Goal: Transaction & Acquisition: Purchase product/service

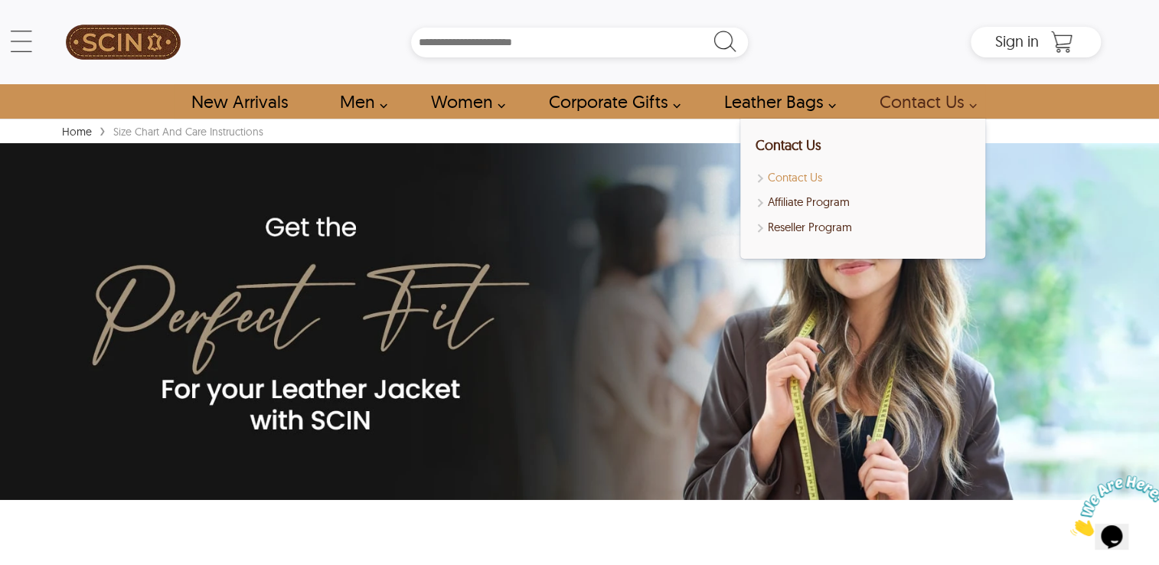
click at [795, 176] on link "Contact Us" at bounding box center [863, 178] width 214 height 18
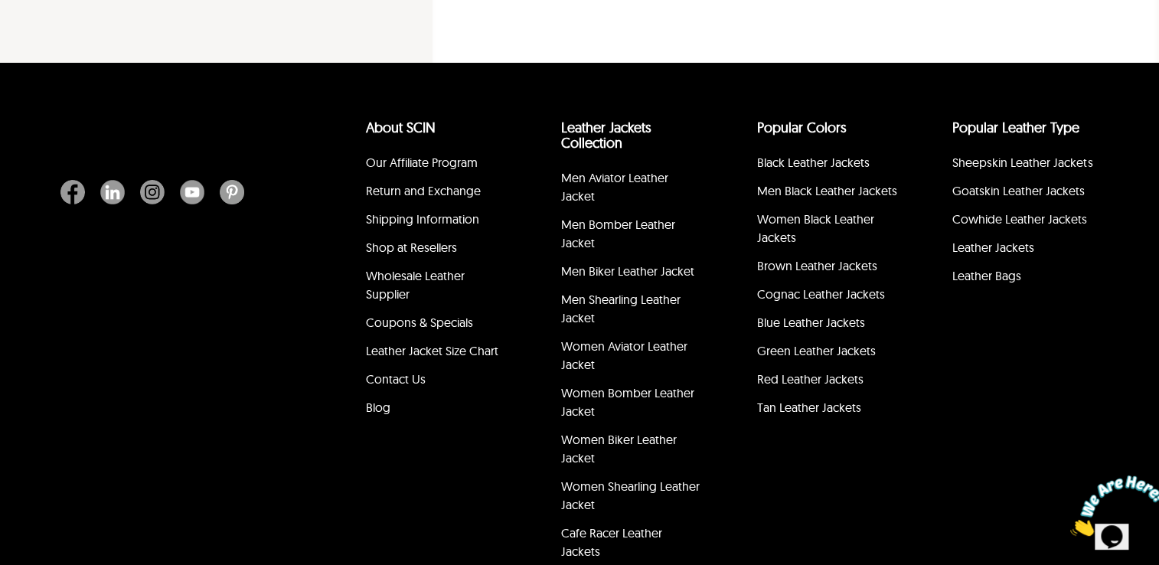
scroll to position [586, 0]
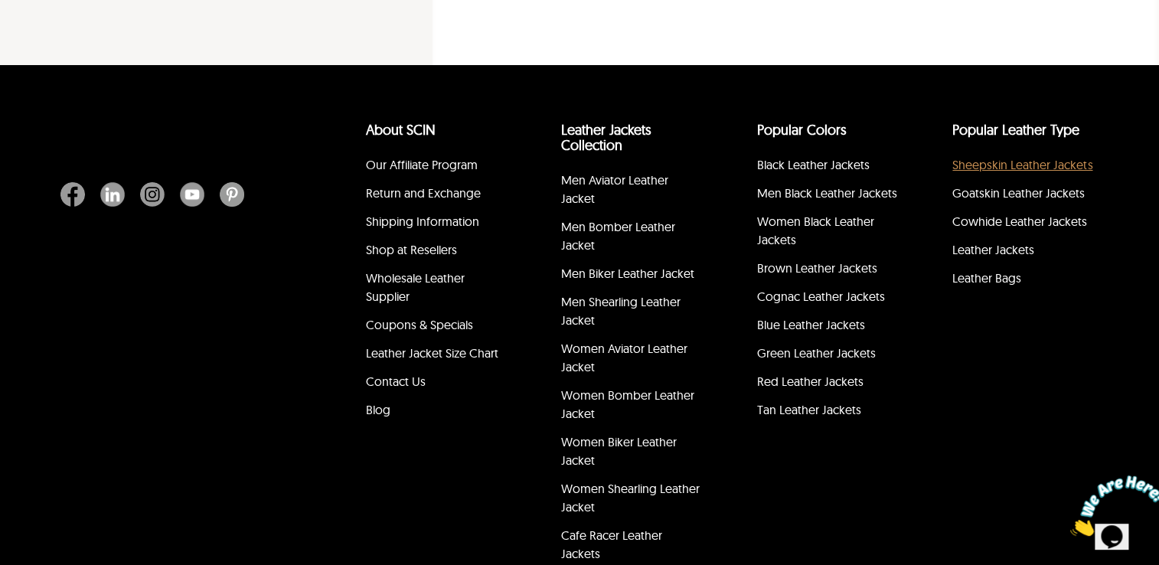
click at [1035, 157] on link "Sheepskin Leather Jackets" at bounding box center [1022, 164] width 140 height 15
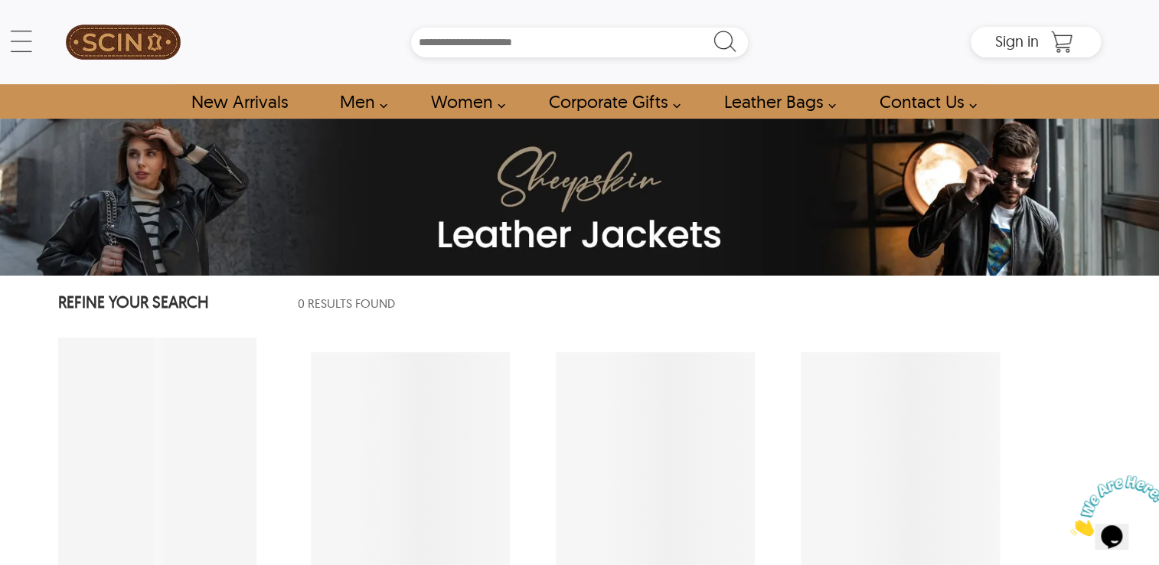
select select "********"
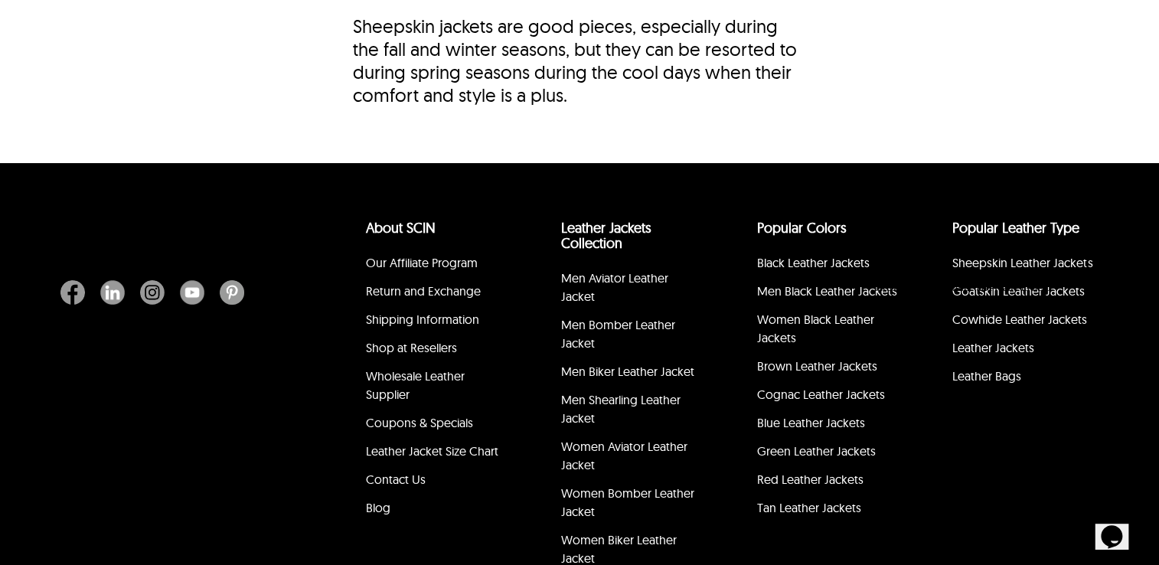
scroll to position [6025, 0]
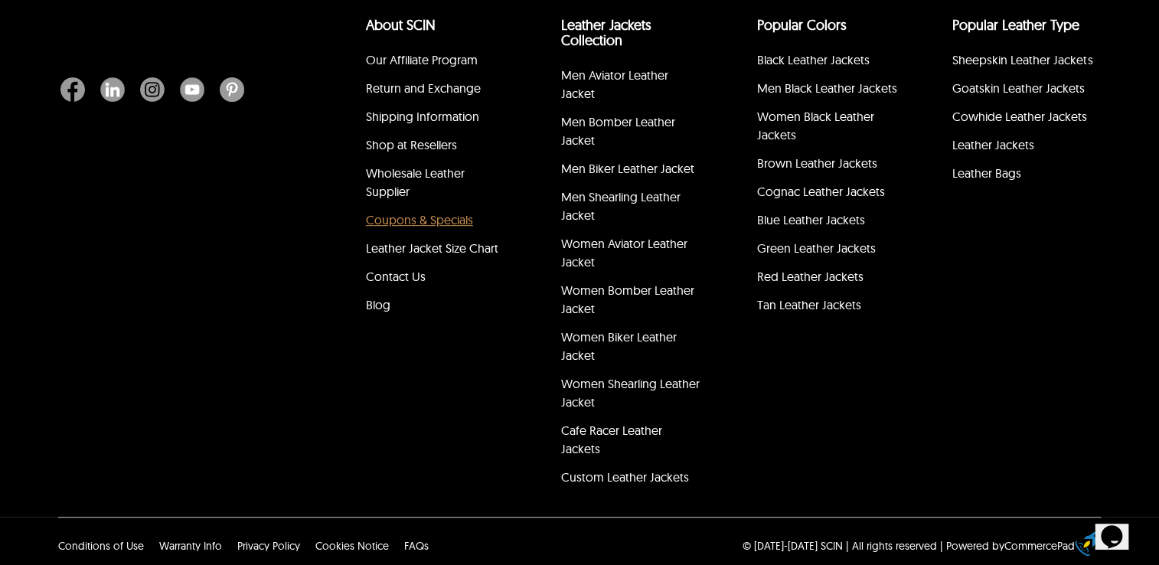
click at [426, 212] on link "Coupons & Specials" at bounding box center [419, 219] width 107 height 15
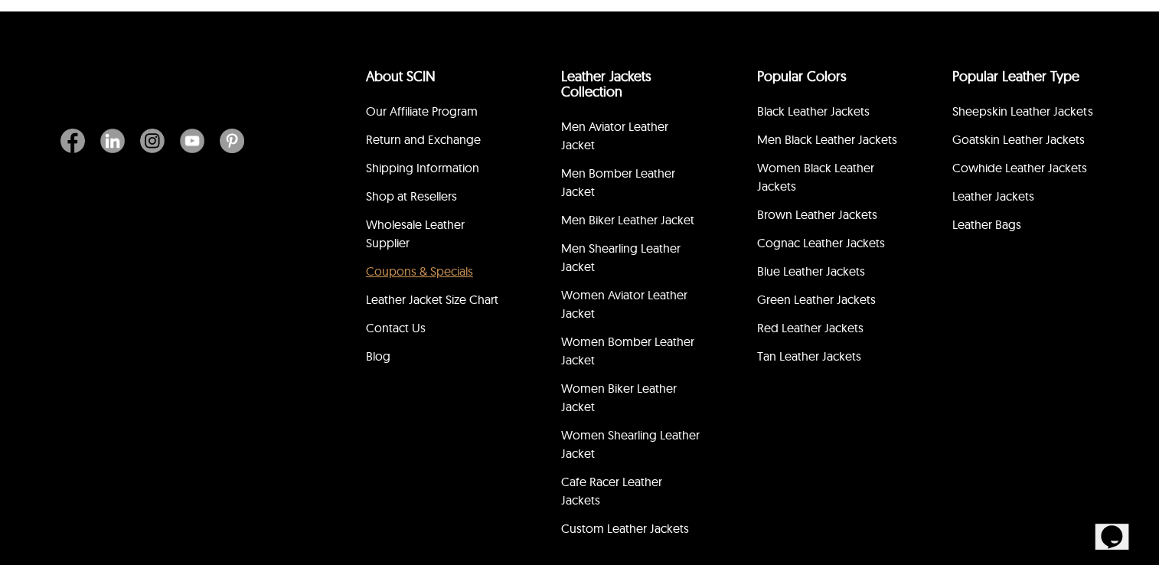
scroll to position [2199, 0]
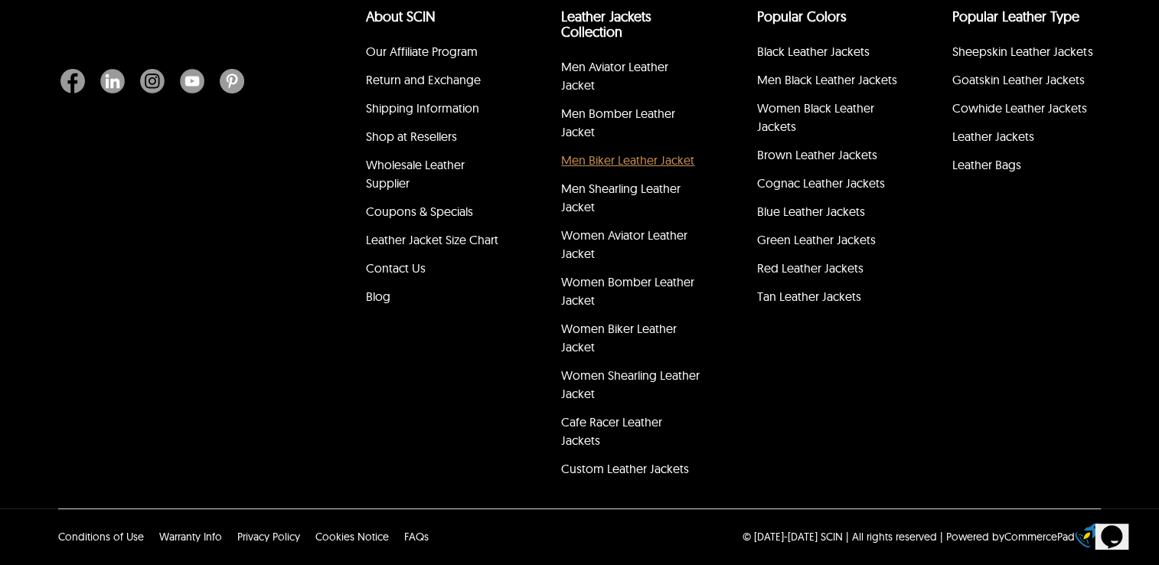
click at [594, 161] on link "Men Biker Leather Jacket" at bounding box center [627, 159] width 133 height 15
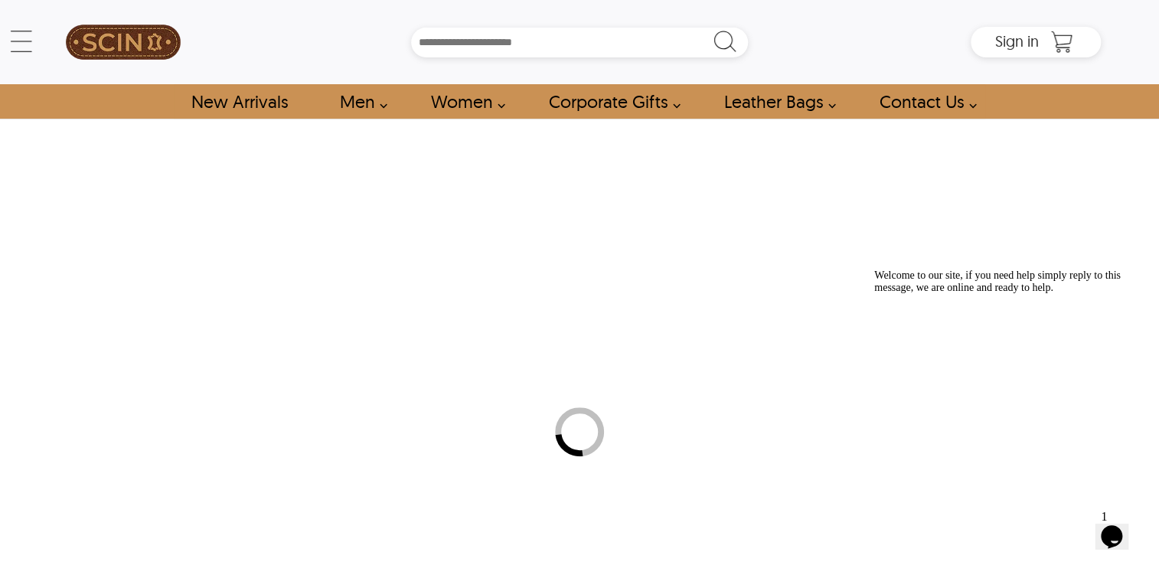
select select "********"
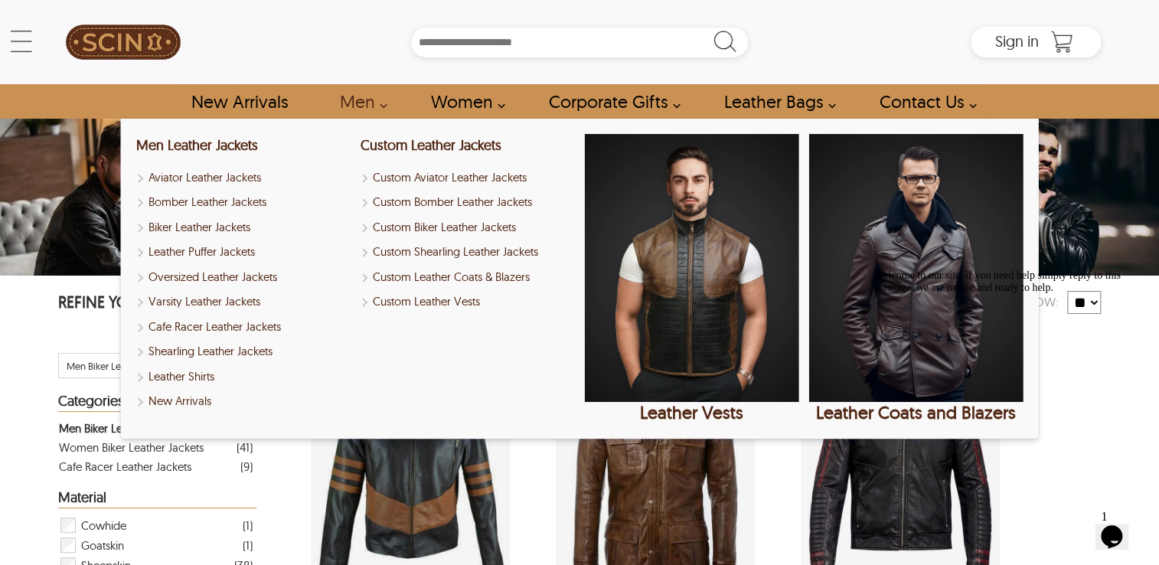
click at [366, 106] on link "Men" at bounding box center [358, 101] width 73 height 34
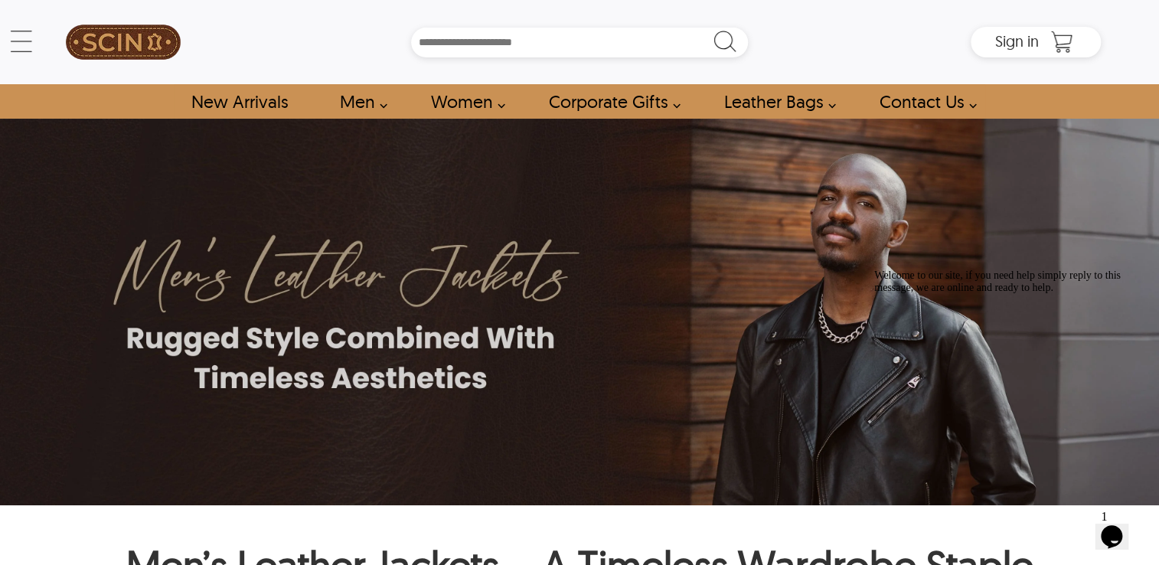
click at [366, 106] on link "Men" at bounding box center [358, 101] width 73 height 34
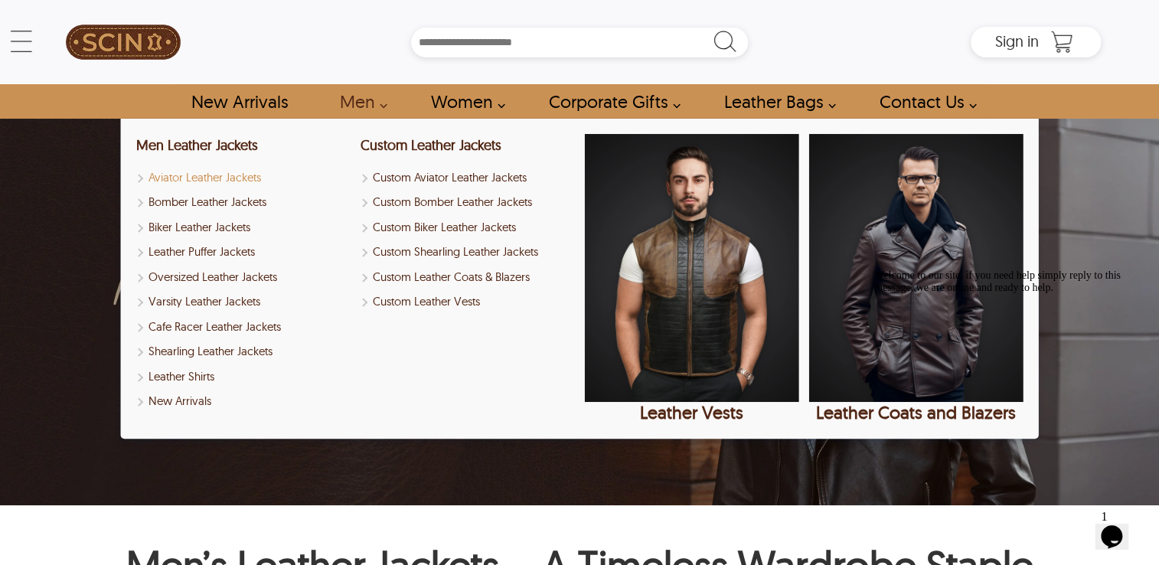
click at [201, 175] on link "Aviator Leather Jackets" at bounding box center [243, 178] width 214 height 18
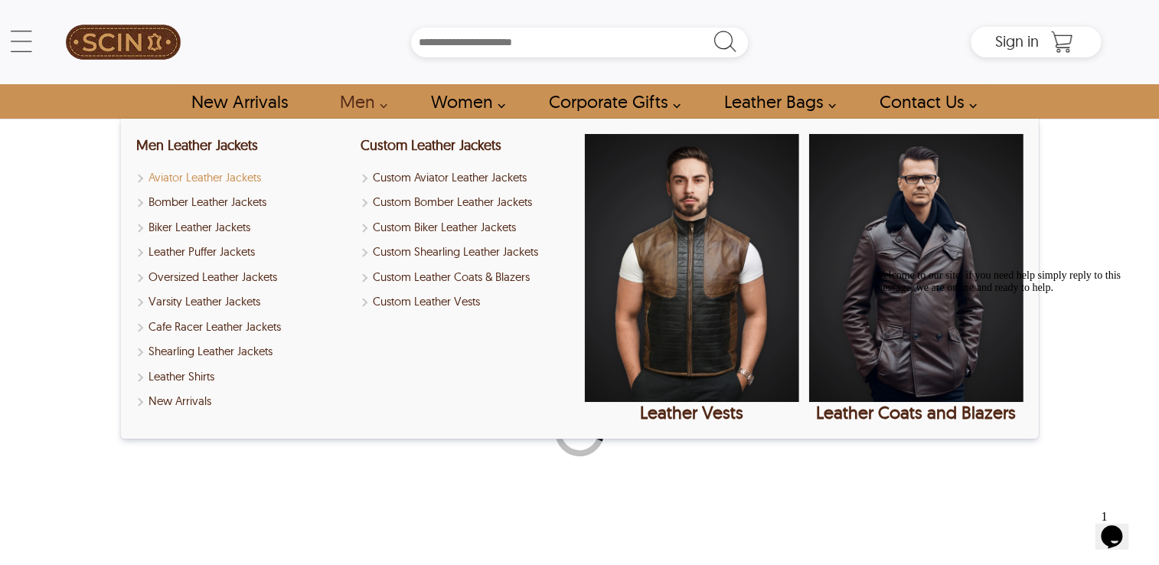
select select "********"
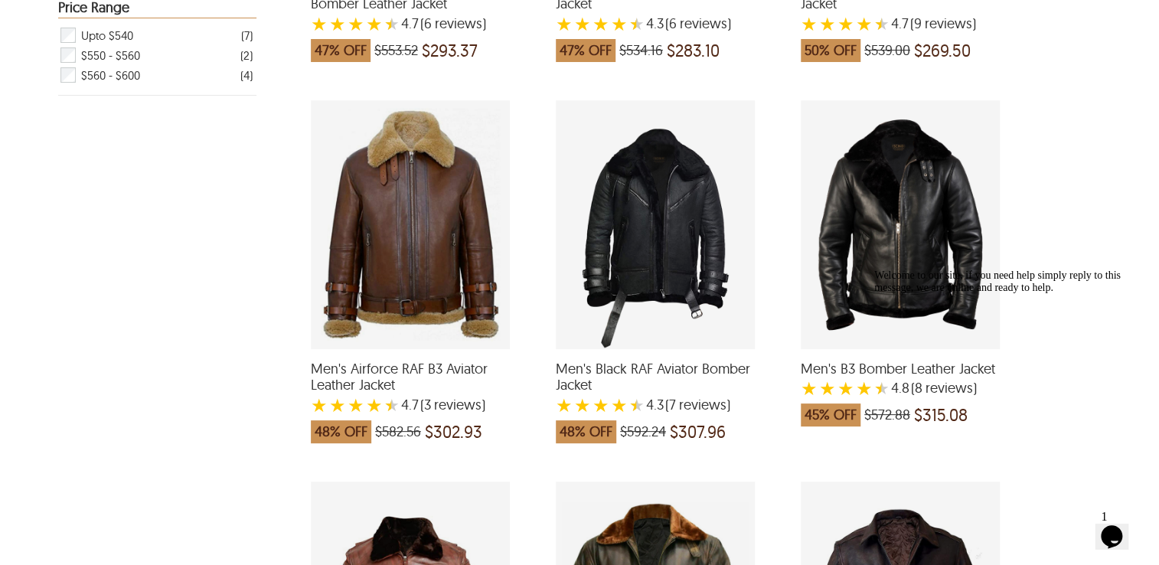
scroll to position [636, 0]
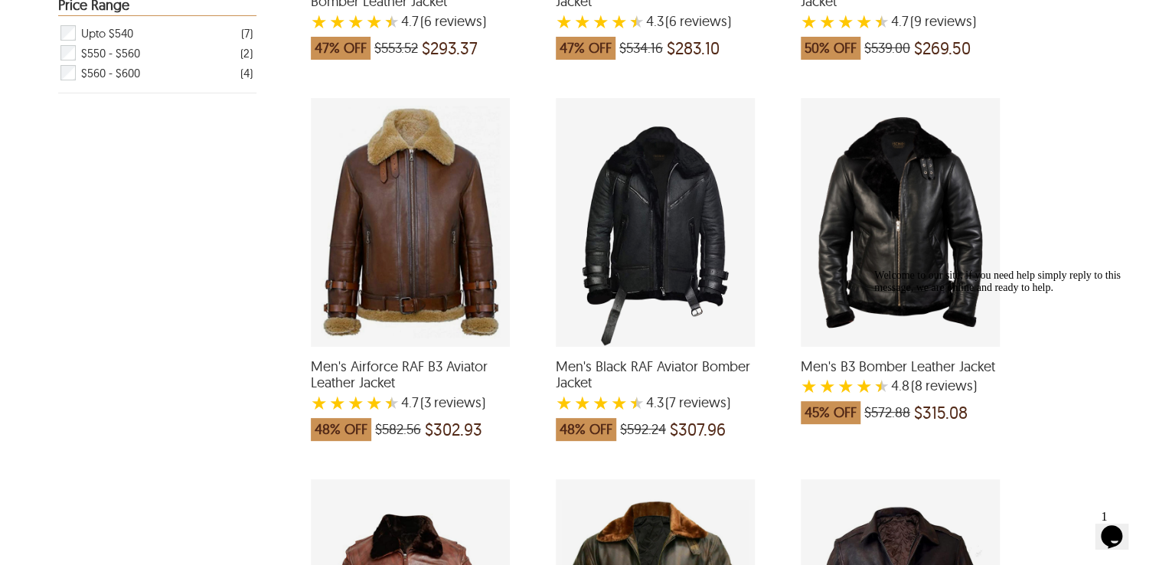
click at [462, 216] on div "Men's Airforce RAF B3 Aviator Leather Jacket with a 4.666666666666667 Star Rati…" at bounding box center [410, 222] width 199 height 249
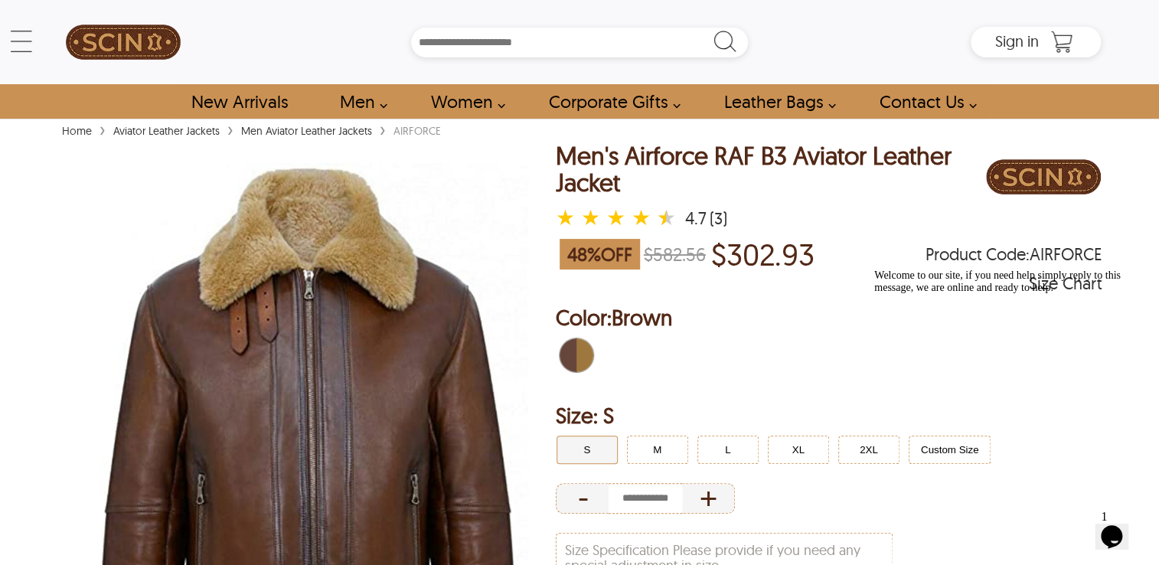
select select "********"
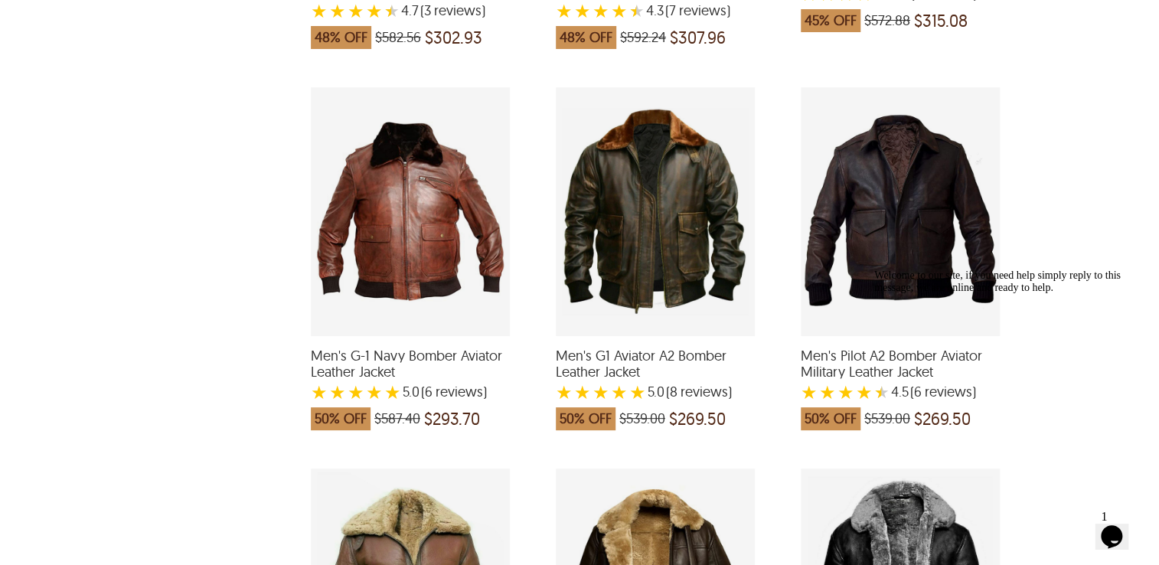
scroll to position [1032, 0]
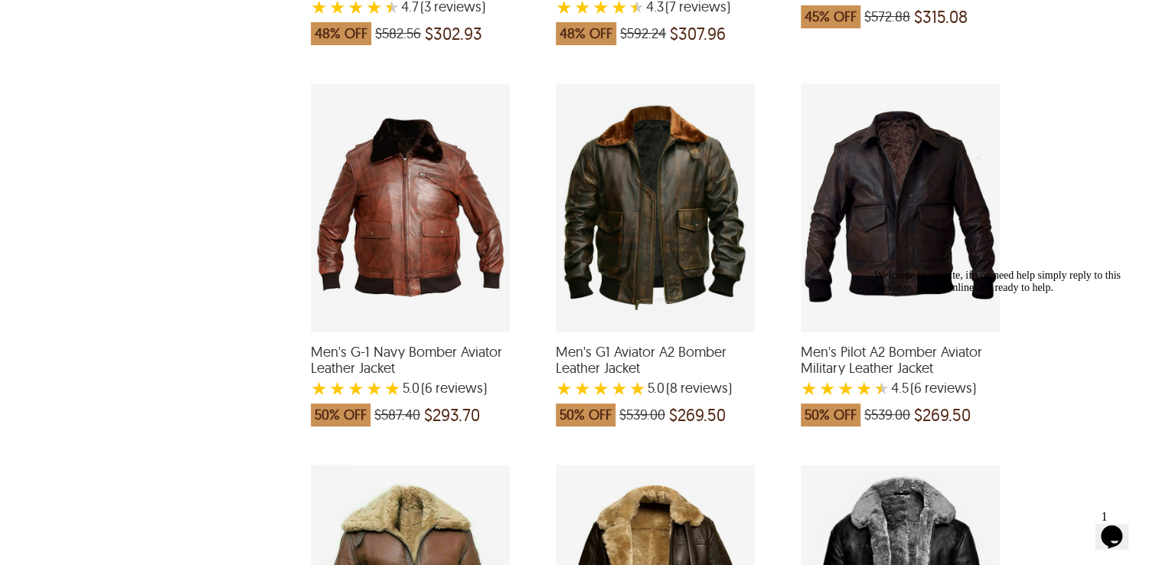
click at [688, 201] on div "Men's G1 Aviator A2 Bomber Leather Jacket with a 5 Star Rating 8 Product Review…" at bounding box center [655, 207] width 199 height 249
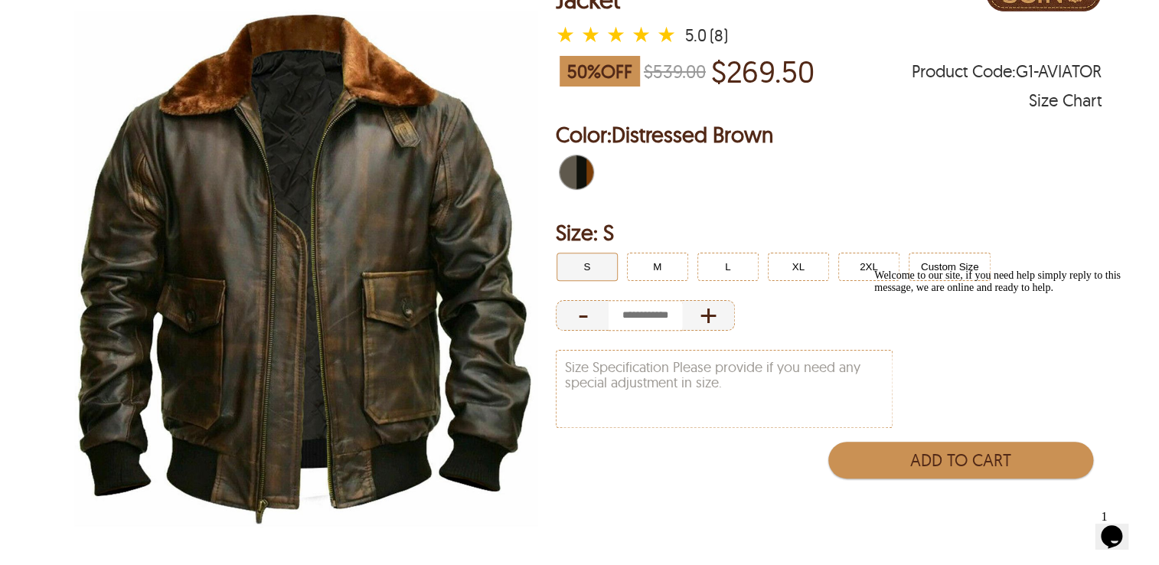
scroll to position [184, 0]
select select "********"
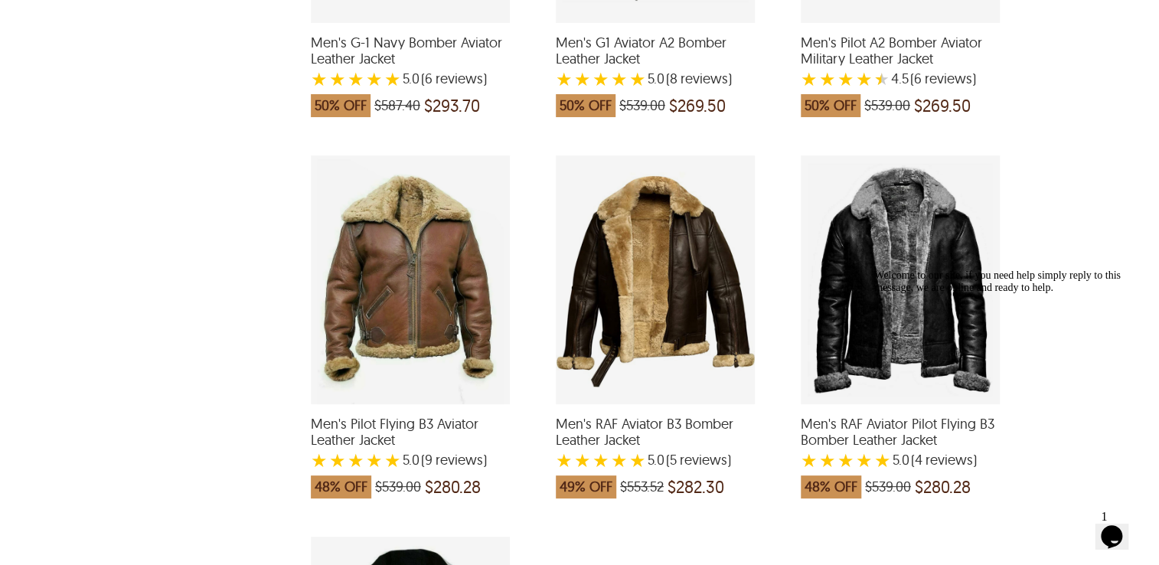
scroll to position [1332, 0]
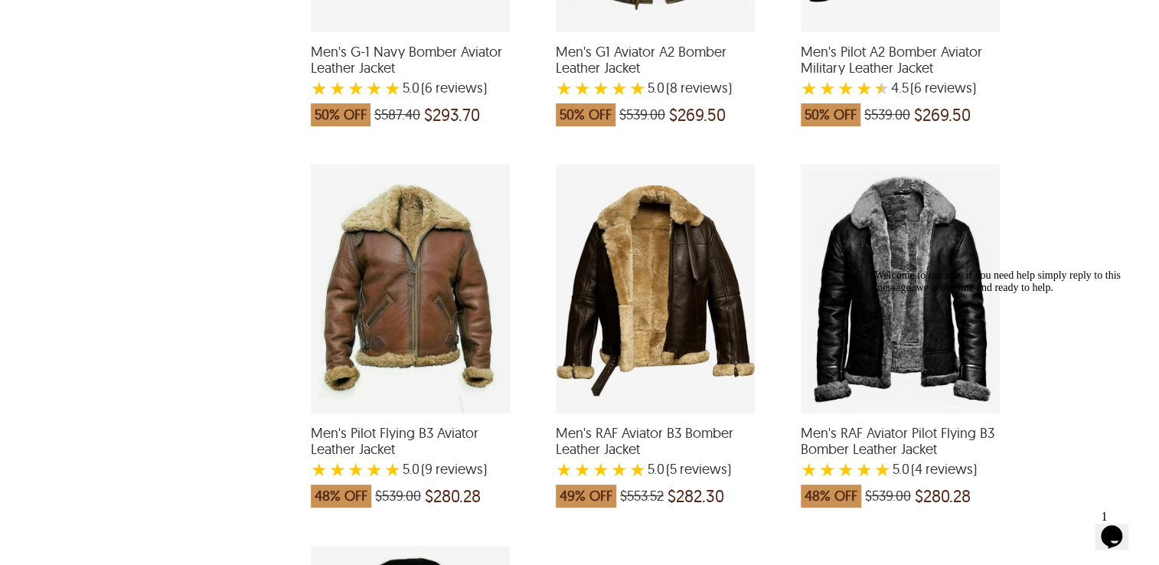
click at [711, 275] on div "Men's RAF Aviator B3 Bomber Leather Jacket with a 5 Star Rating 5 Product Revie…" at bounding box center [655, 289] width 199 height 249
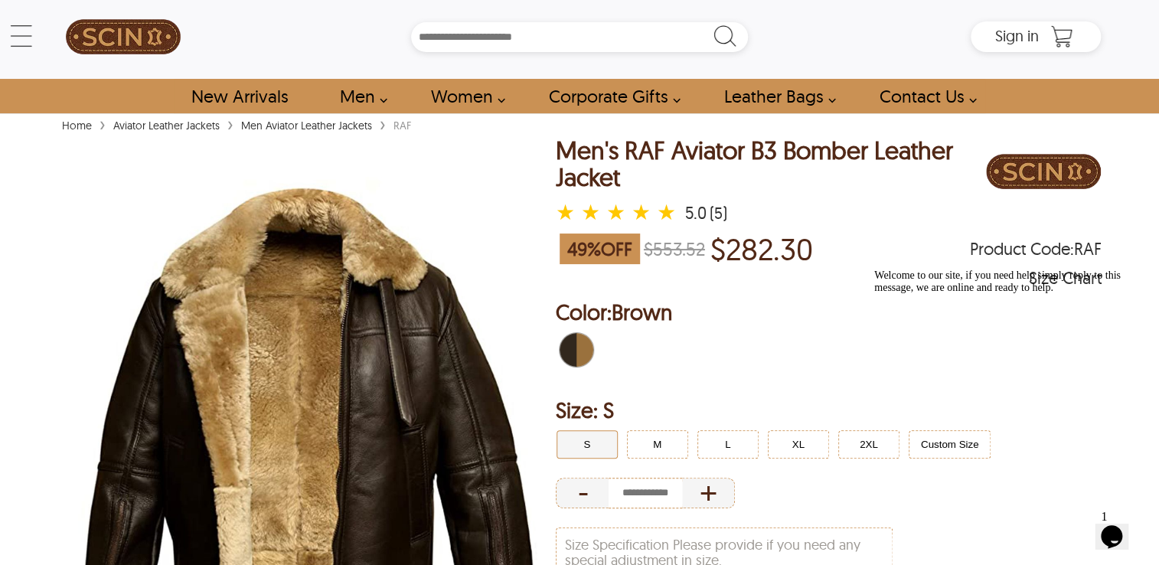
scroll to position [150, 0]
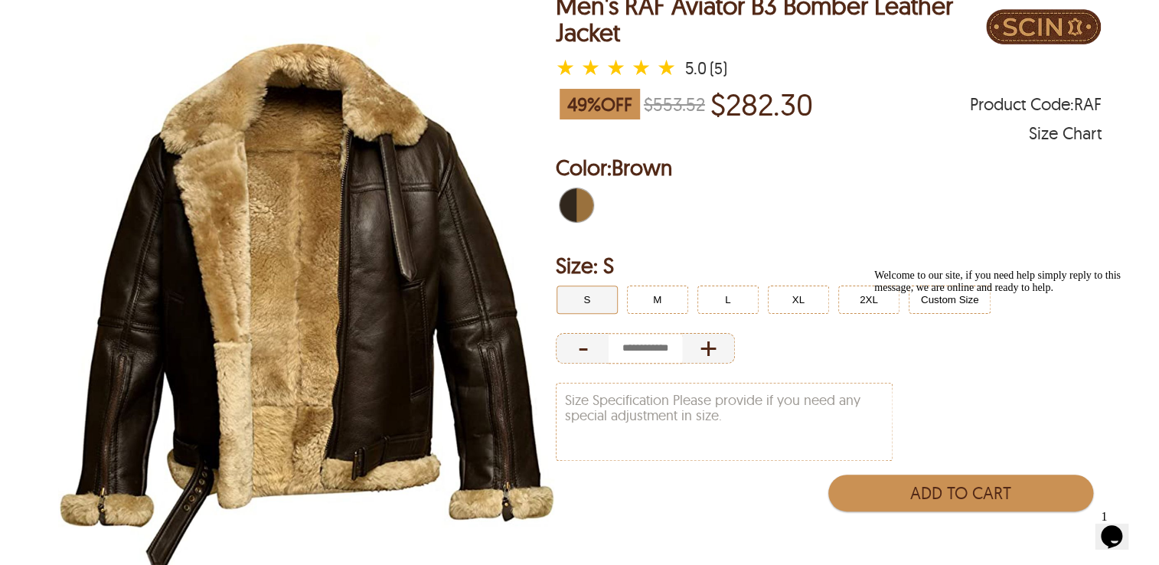
click at [949, 294] on div "Welcome to our site, if you need help simply reply to this message, we are onli…" at bounding box center [1012, 281] width 276 height 24
click at [960, 294] on div "Welcome to our site, if you need help simply reply to this message, we are onli…" at bounding box center [1012, 281] width 276 height 24
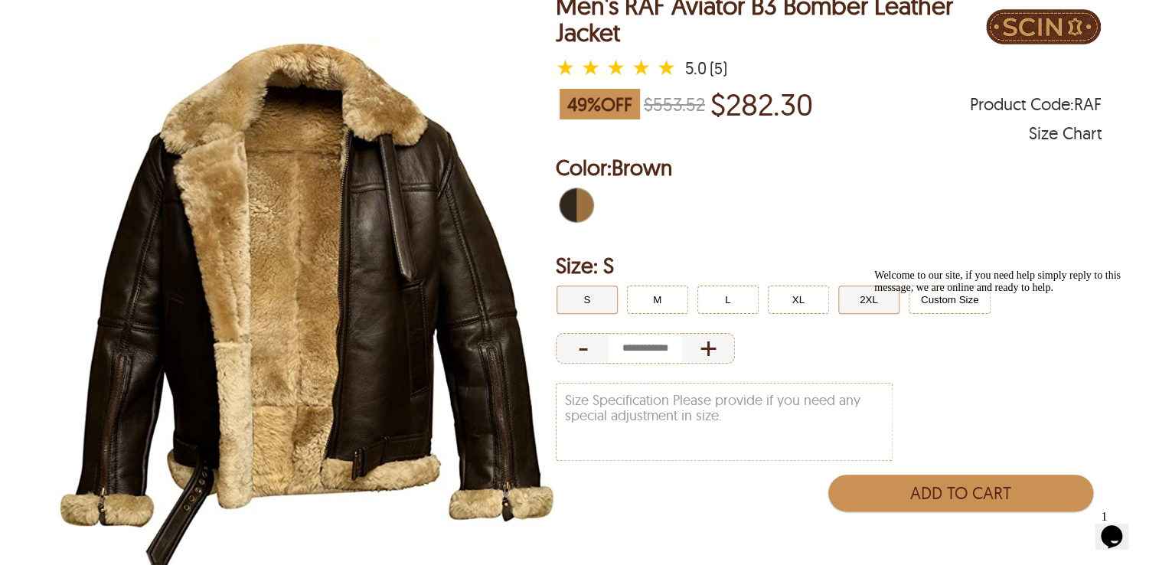
click at [855, 301] on button "2XL" at bounding box center [868, 300] width 61 height 28
click at [908, 294] on div "Welcome to our site, if you need help simply reply to this message, we are onli…" at bounding box center [1012, 281] width 276 height 24
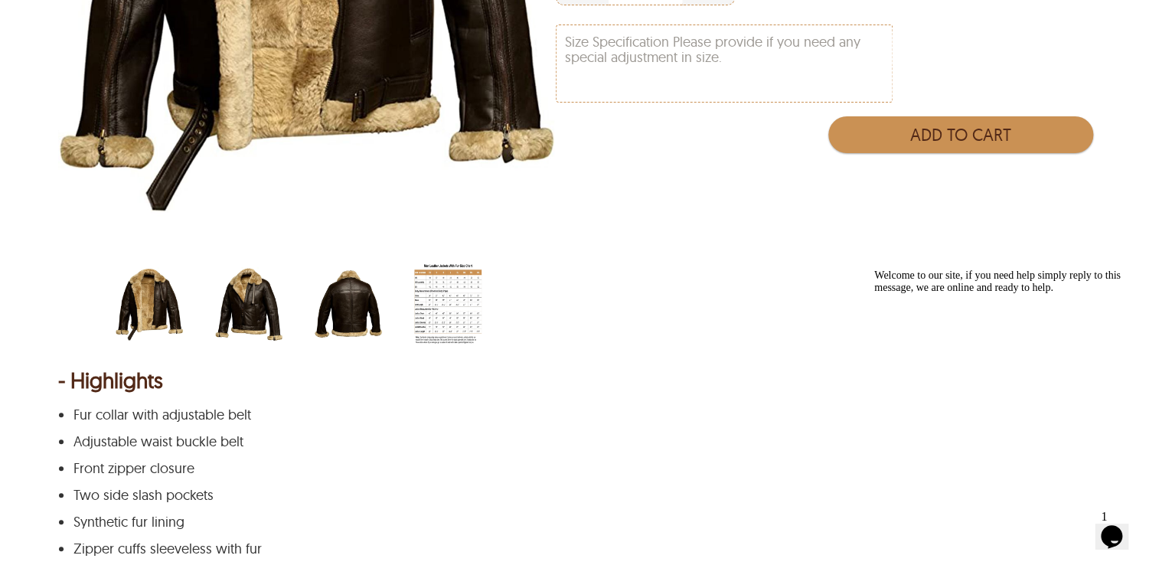
scroll to position [560, 0]
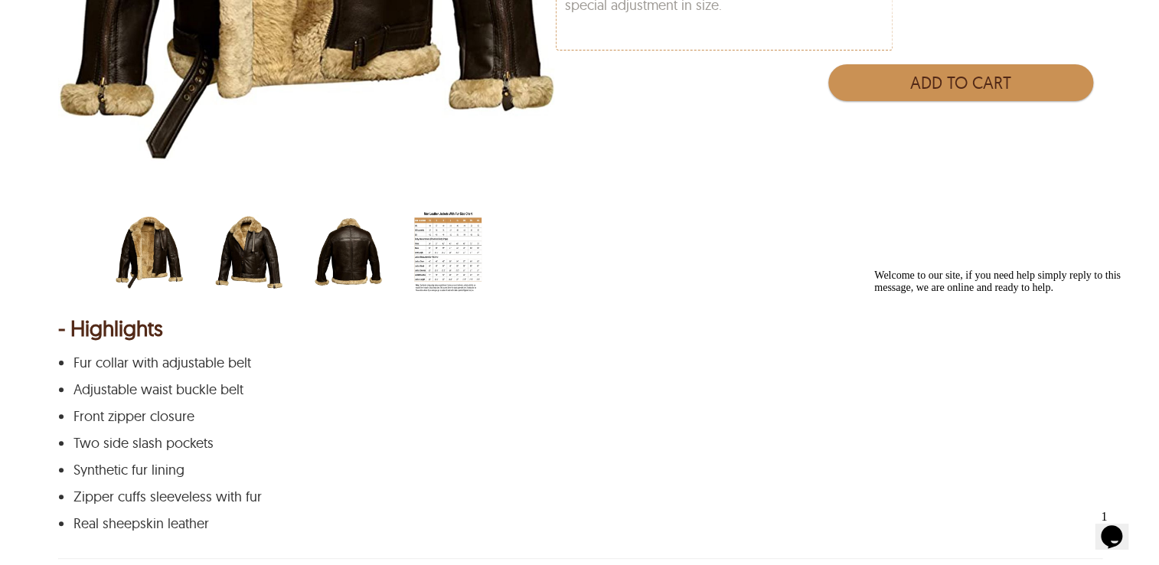
click at [472, 265] on img "men-jacket-size-chart-with-fur.jpg" at bounding box center [447, 252] width 67 height 84
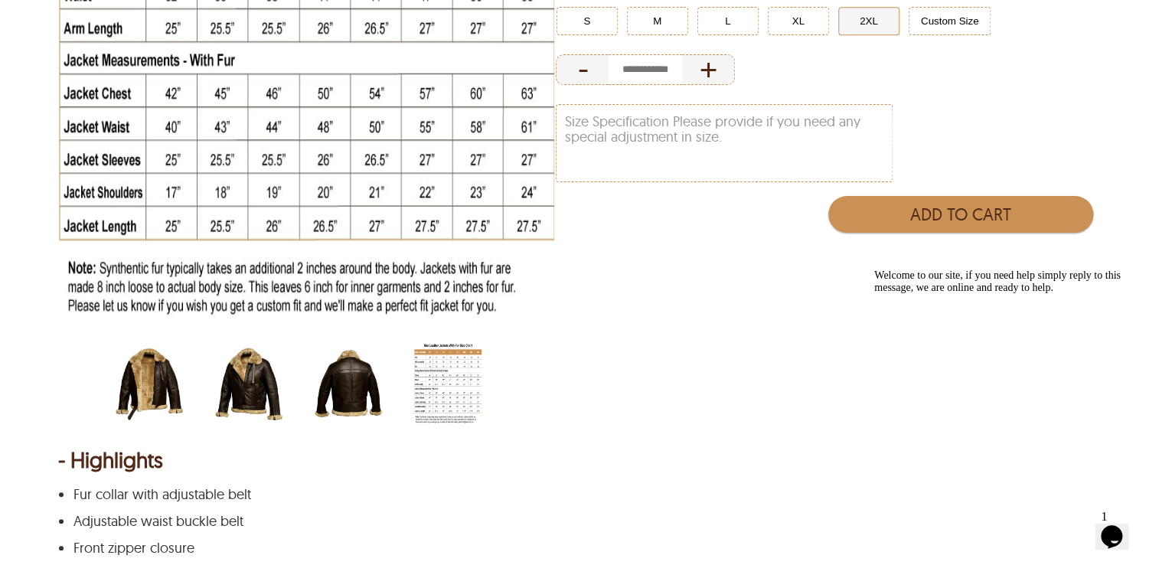
scroll to position [436, 0]
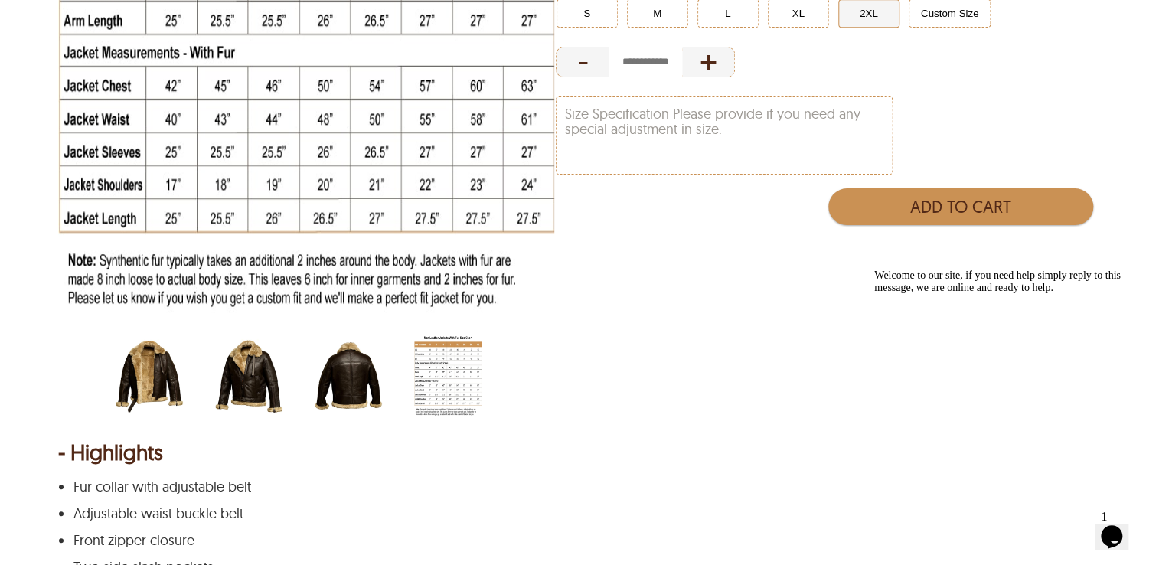
type input "*"
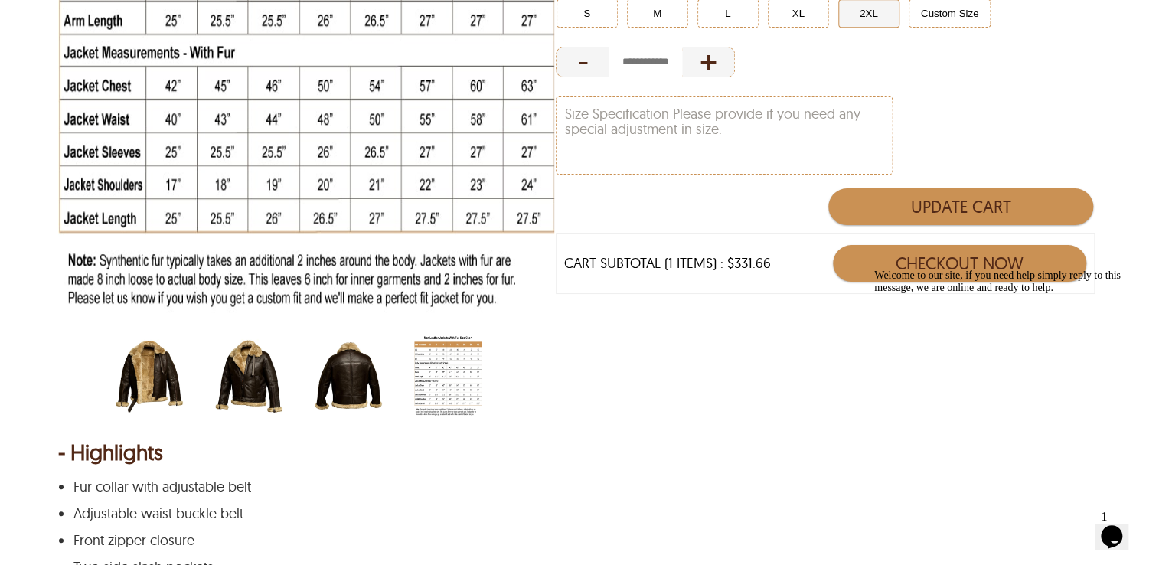
click at [756, 337] on div "Update Cart CART SUBTOTAL (1 ITEMS) : $331.66 Checkout Now" at bounding box center [829, 264] width 546 height 159
